Goal: Information Seeking & Learning: Learn about a topic

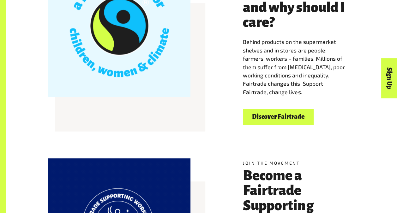
scroll to position [148, 0]
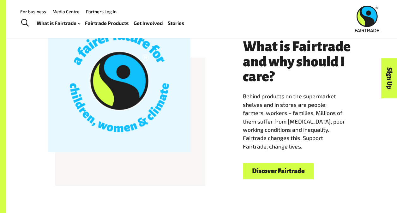
drag, startPoint x: 318, startPoint y: 104, endPoint x: 296, endPoint y: 100, distance: 22.8
click at [296, 100] on span "Behind products on the supermarket shelves and in stores are people: farmers, w…" at bounding box center [294, 120] width 102 height 57
drag, startPoint x: 296, startPoint y: 100, endPoint x: 305, endPoint y: 118, distance: 19.9
click at [305, 118] on span "Behind products on the supermarket shelves and in stores are people: farmers, w…" at bounding box center [294, 120] width 102 height 57
click at [273, 170] on link "Discover Fairtrade" at bounding box center [278, 171] width 71 height 16
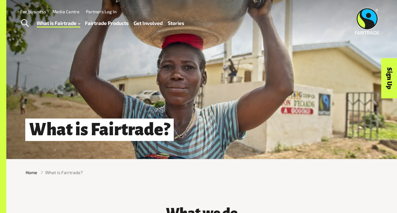
click at [114, 21] on link "Fairtrade Products" at bounding box center [107, 23] width 44 height 9
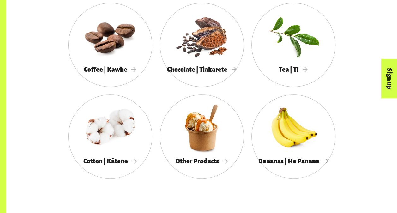
scroll to position [350, 0]
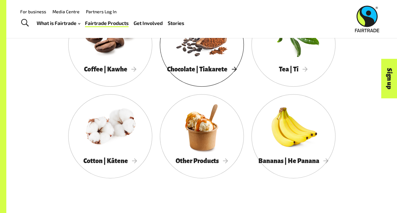
click at [208, 62] on div at bounding box center [202, 35] width 84 height 55
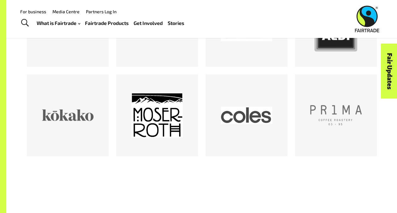
scroll to position [393, 0]
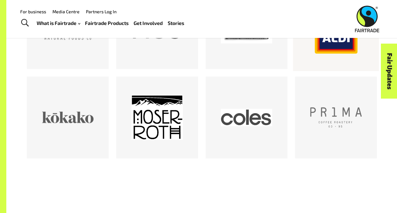
click at [347, 54] on div at bounding box center [335, 27] width 51 height 51
